Goal: Check status: Check status

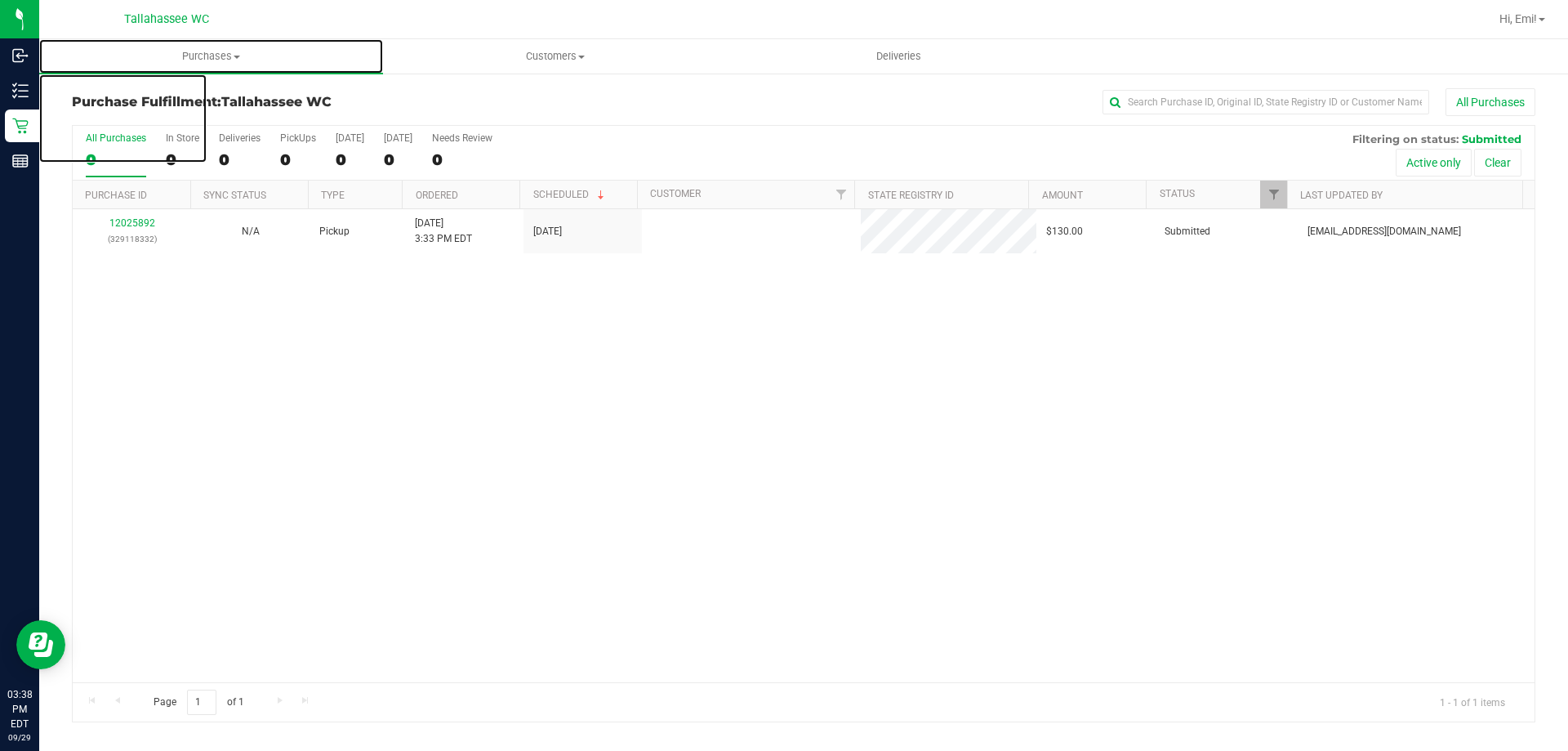
click at [309, 44] on uib-tab-heading "Purchases Summary of purchases Fulfillment All purchases" at bounding box center [211, 56] width 344 height 35
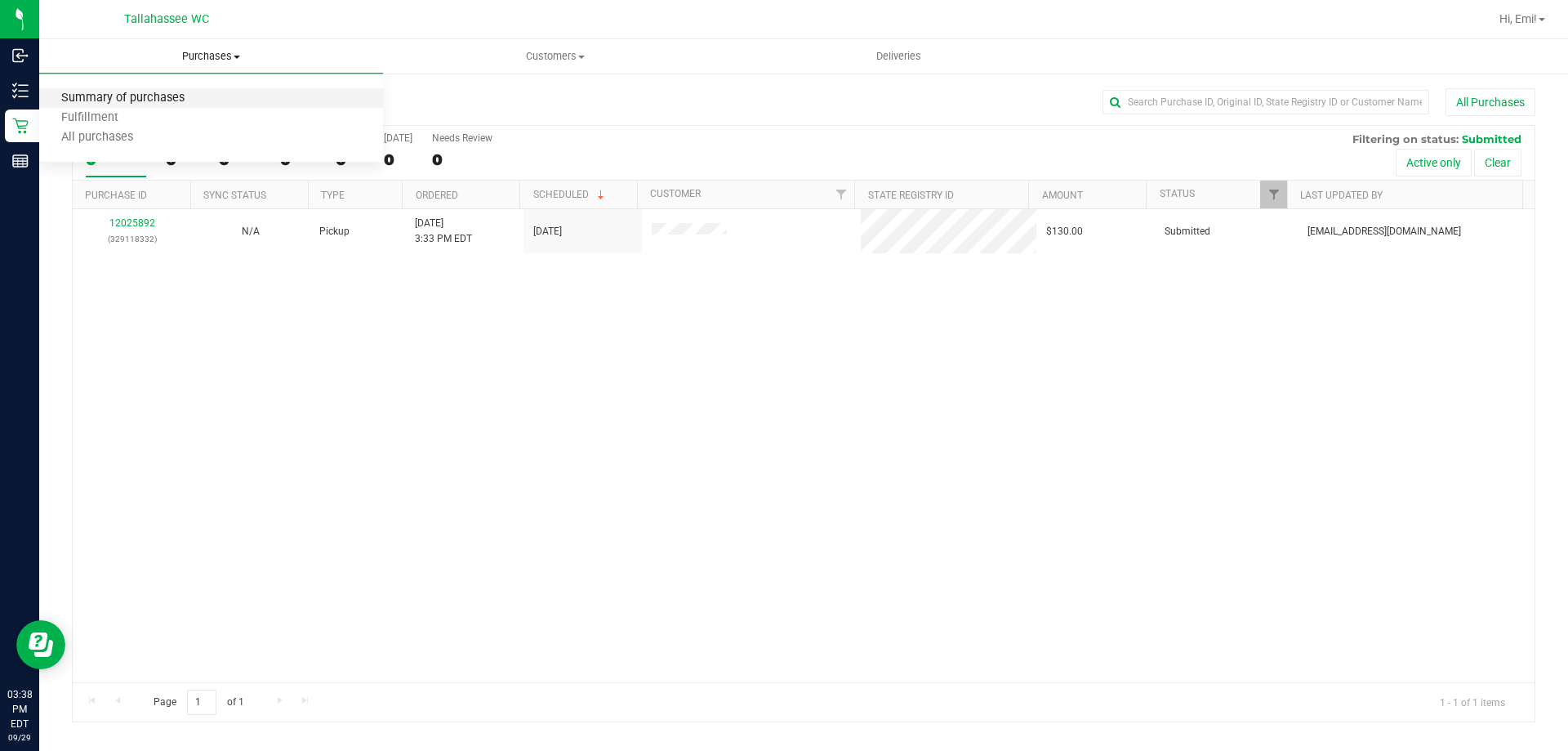
click at [157, 102] on span "Summary of purchases" at bounding box center [122, 99] width 167 height 14
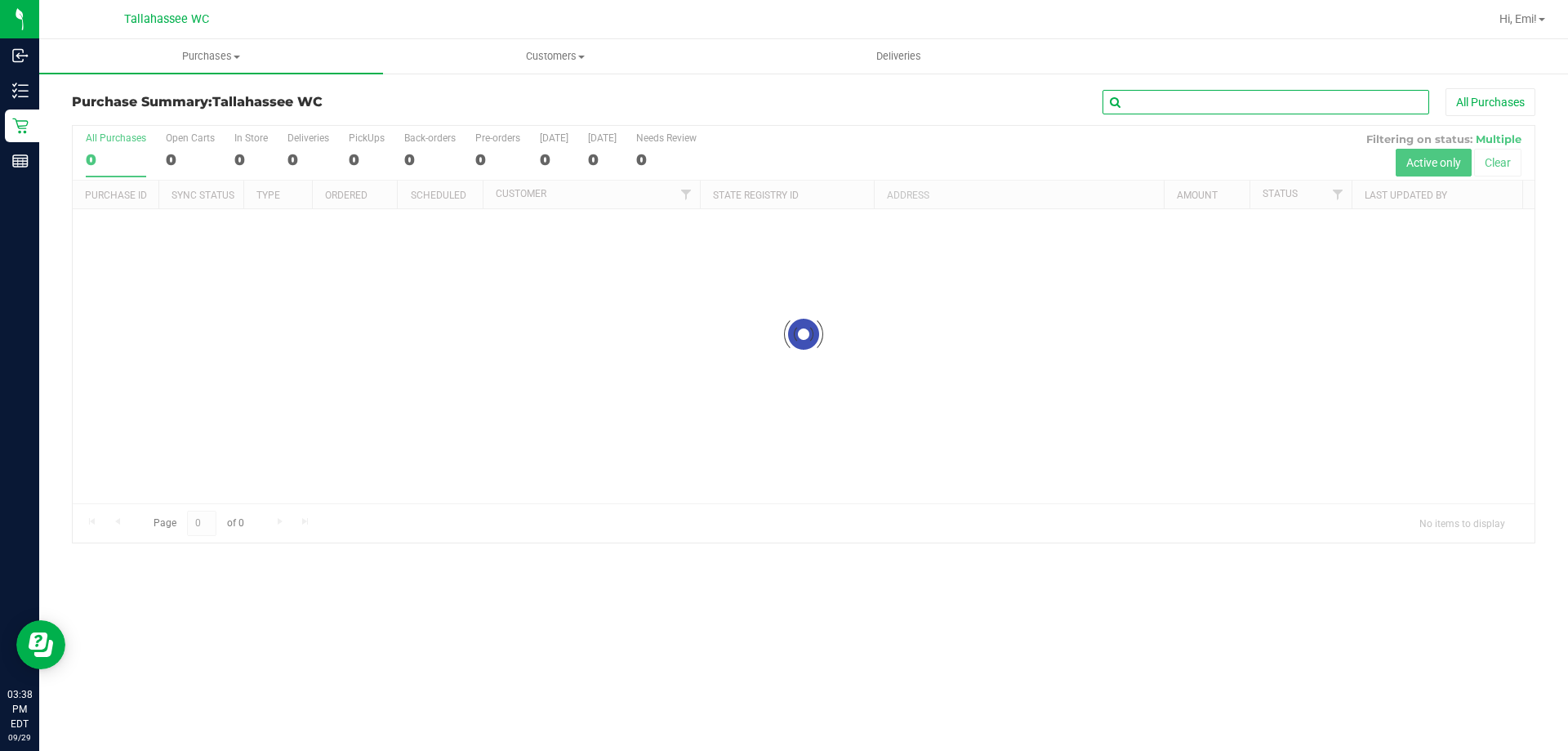
click at [1197, 95] on input "text" at bounding box center [1265, 102] width 327 height 24
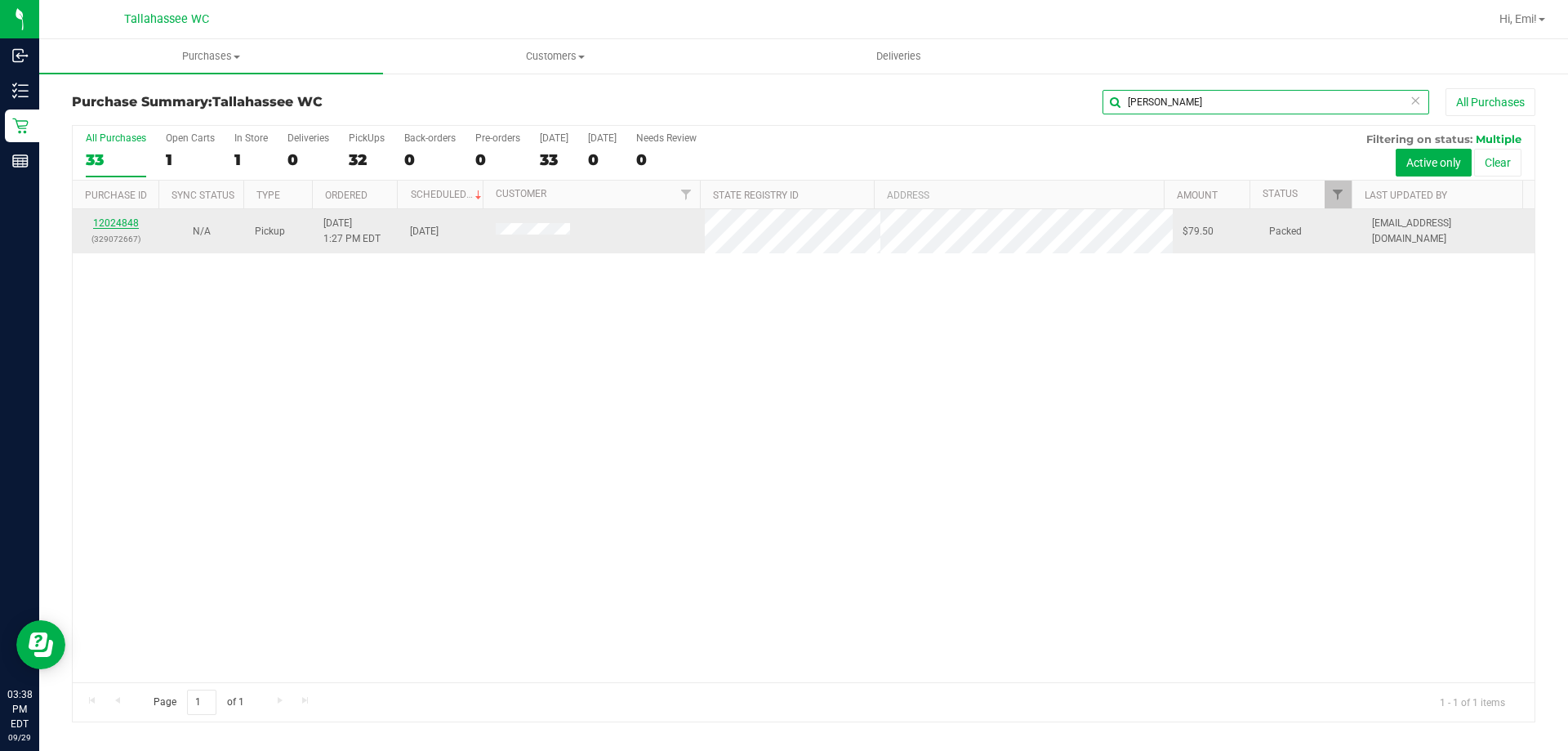
type input "[PERSON_NAME]"
click at [128, 221] on link "12024848" at bounding box center [115, 223] width 46 height 11
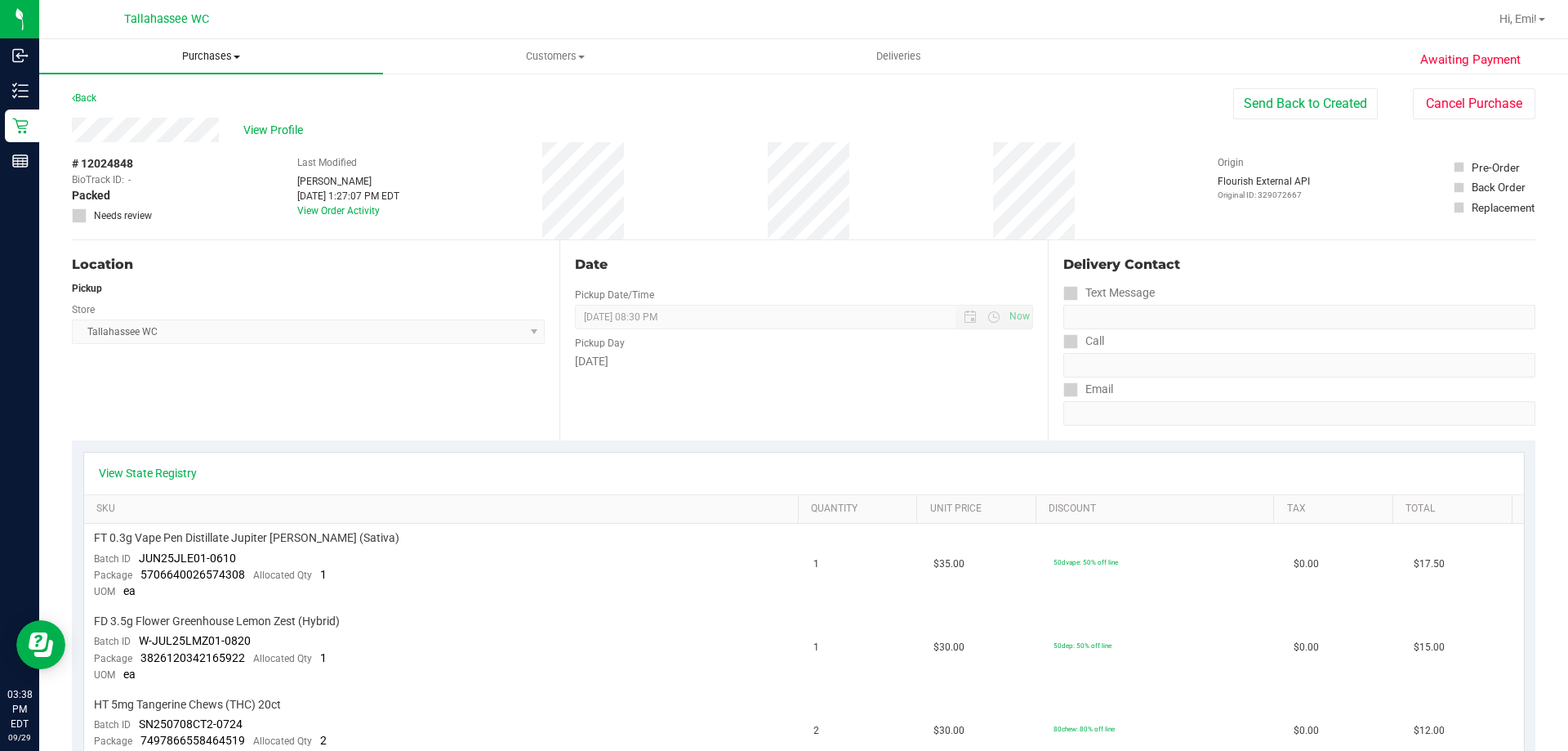
click at [247, 52] on span "Purchases" at bounding box center [211, 56] width 344 height 15
click at [264, 114] on li "Fulfillment" at bounding box center [211, 118] width 344 height 20
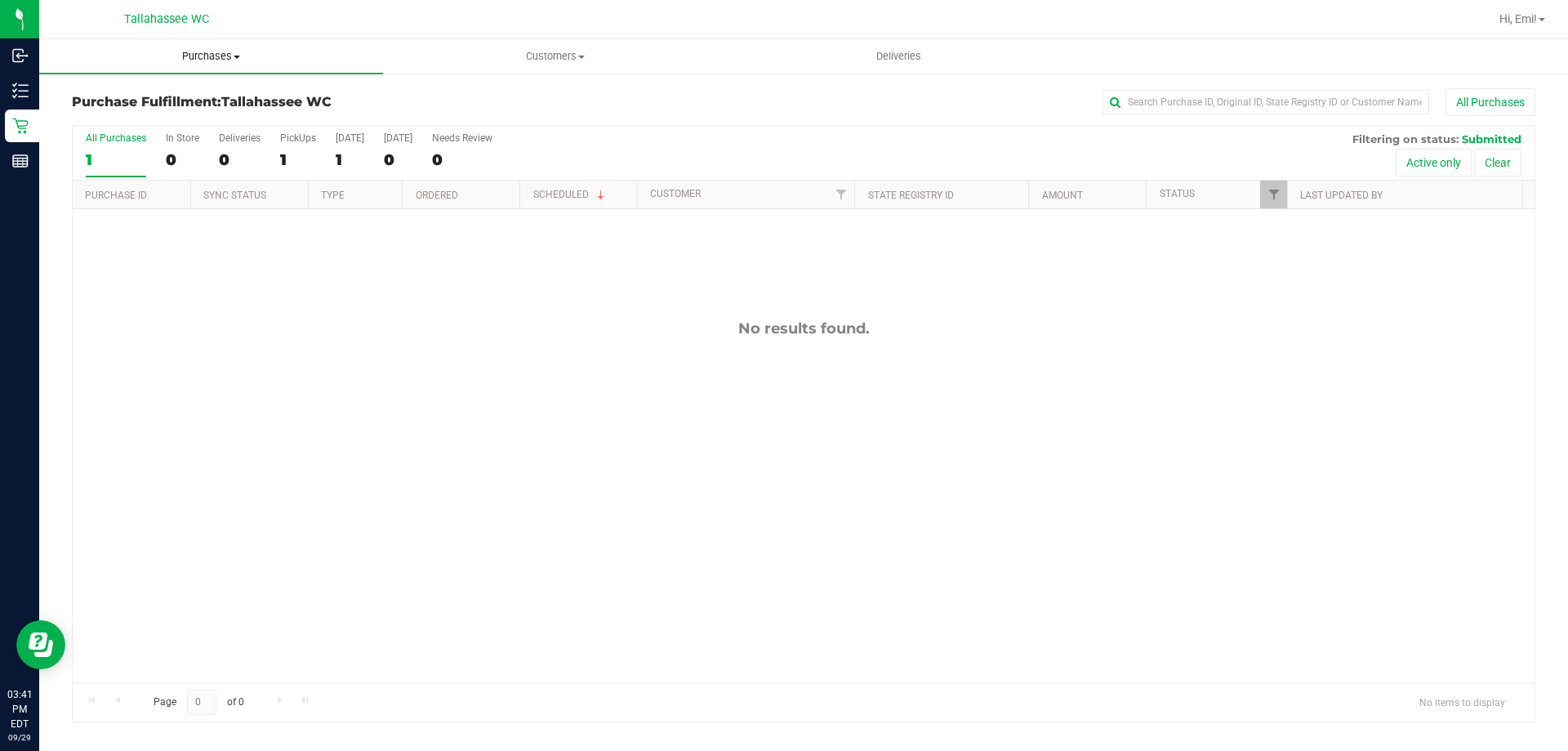
click at [227, 65] on uib-tab-heading "Purchases Summary of purchases Fulfillment All purchases" at bounding box center [211, 56] width 344 height 35
click at [210, 111] on li "Fulfillment" at bounding box center [211, 118] width 344 height 20
